Goal: Navigation & Orientation: Find specific page/section

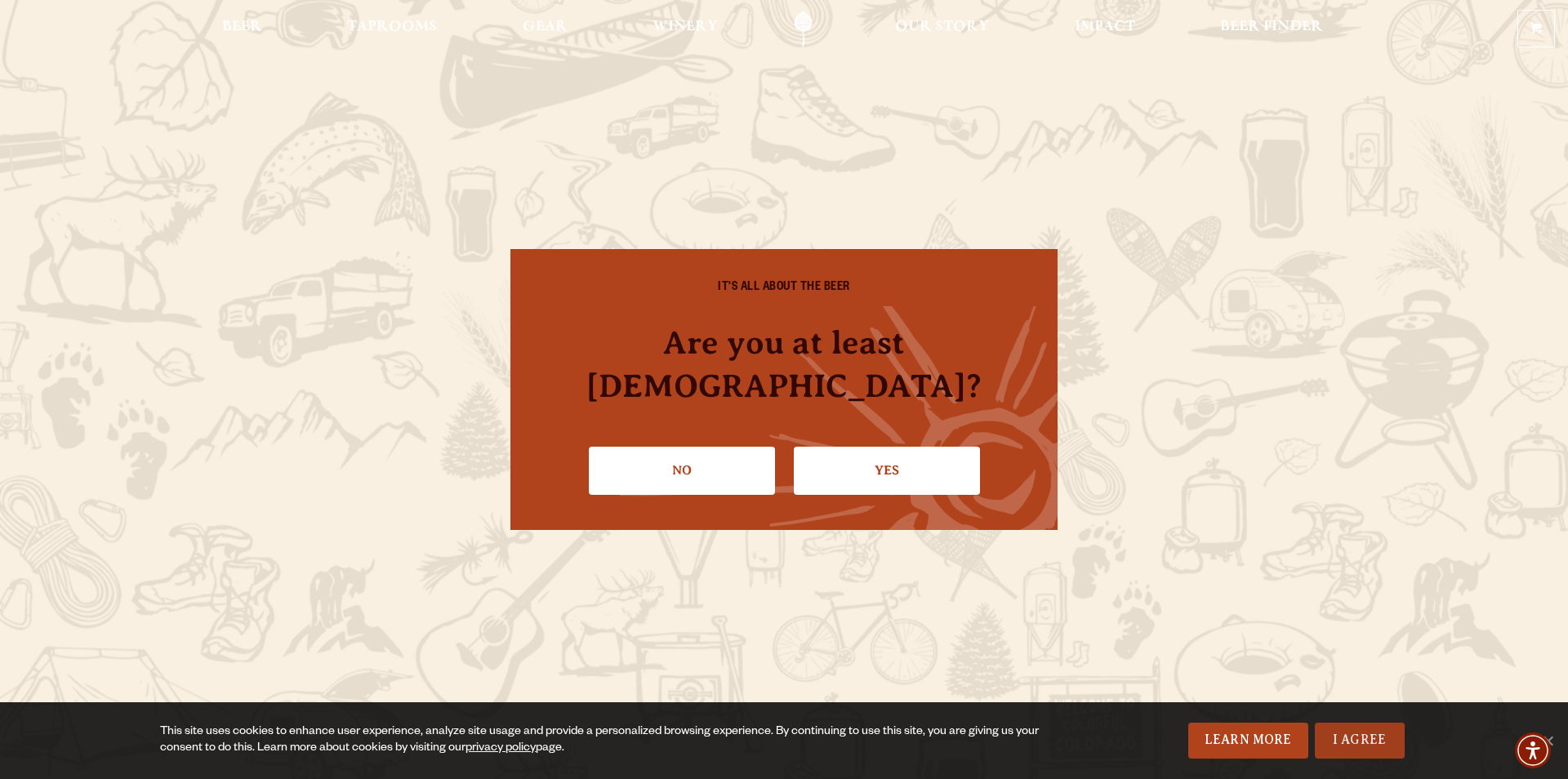
click at [1366, 741] on link "I Agree" at bounding box center [1359, 740] width 90 height 36
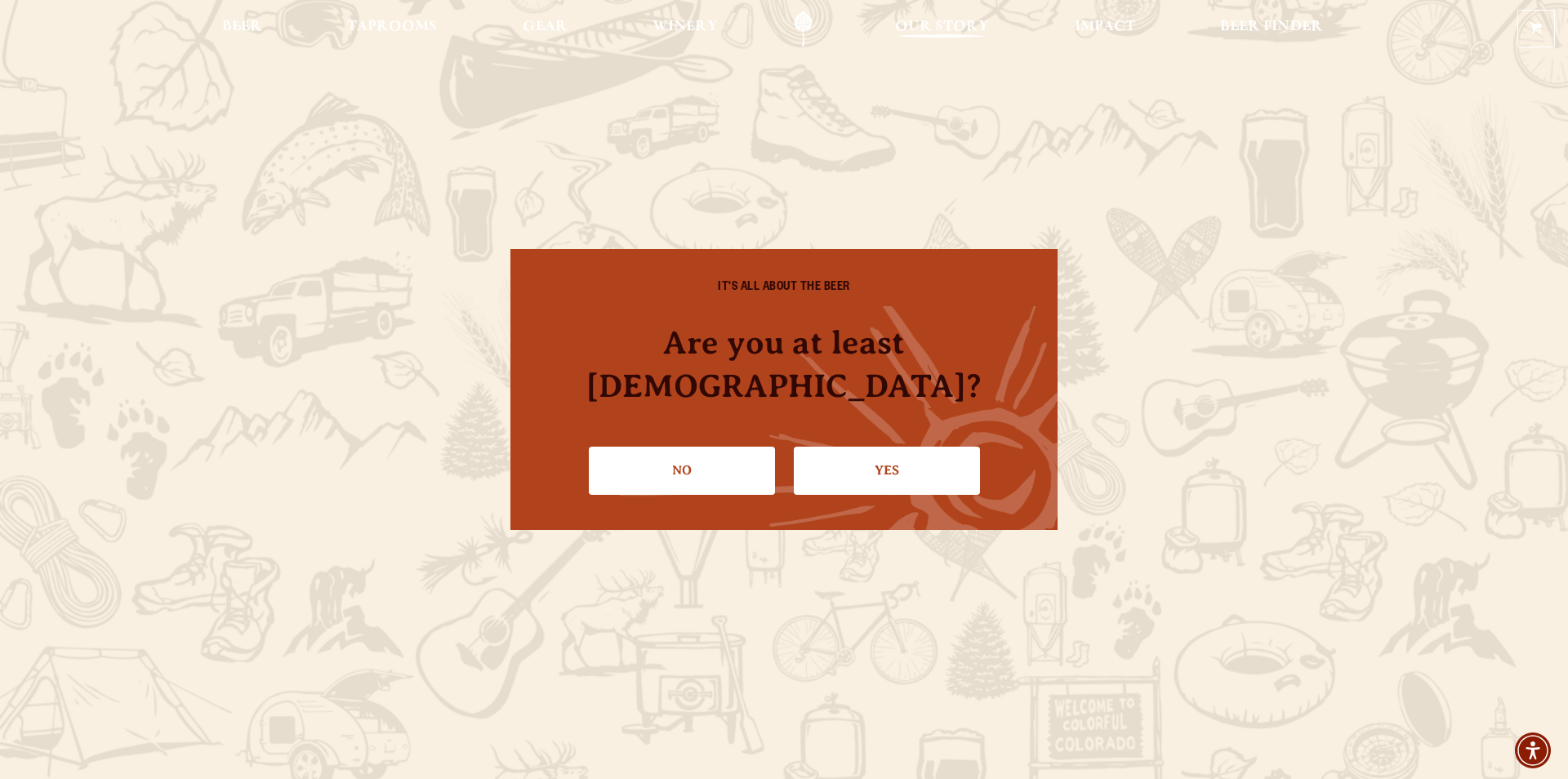
click at [940, 17] on link "Our Story" at bounding box center [942, 29] width 115 height 36
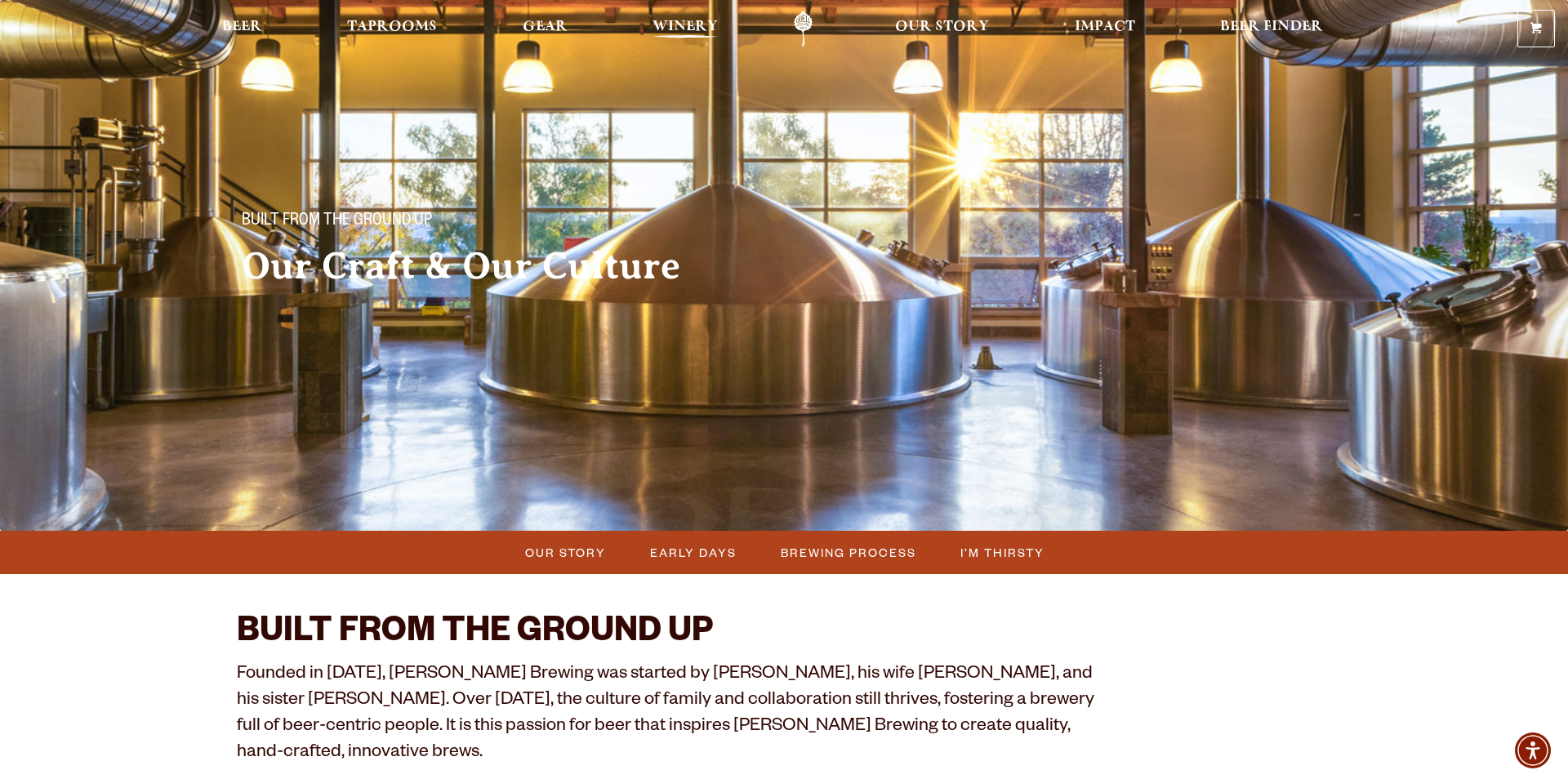
click at [699, 32] on span "Winery" at bounding box center [686, 26] width 66 height 13
